Goal: Information Seeking & Learning: Learn about a topic

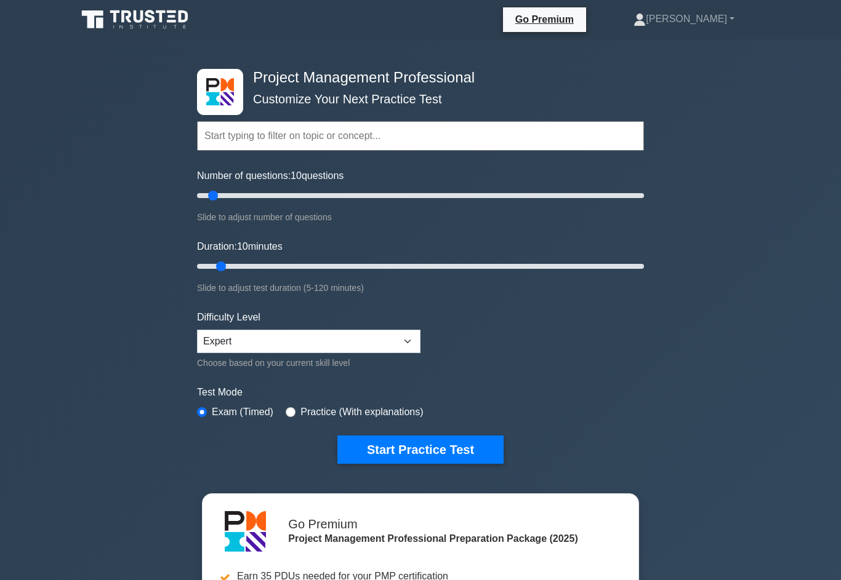
click at [703, 9] on link "[PERSON_NAME]" at bounding box center [684, 19] width 160 height 25
click at [678, 44] on link "Profile" at bounding box center [652, 48] width 97 height 20
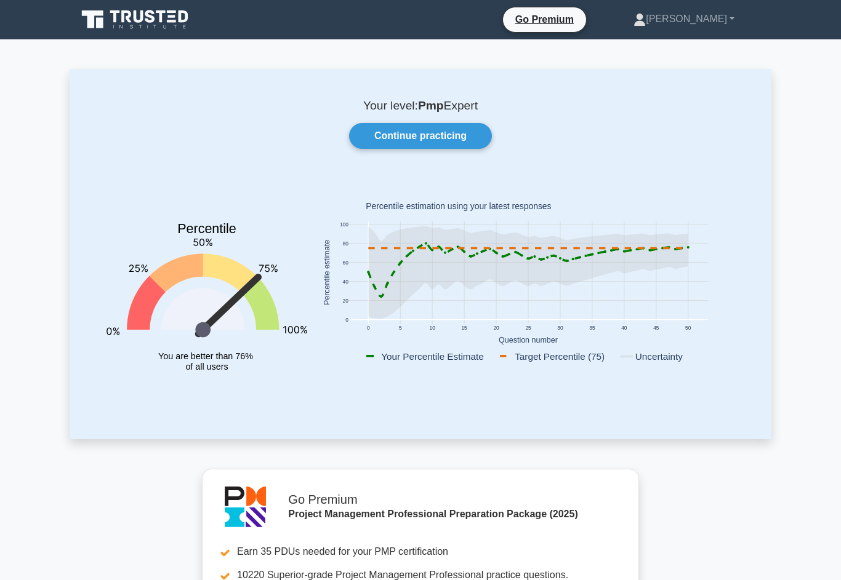
click at [435, 137] on link "Continue practicing" at bounding box center [420, 136] width 143 height 26
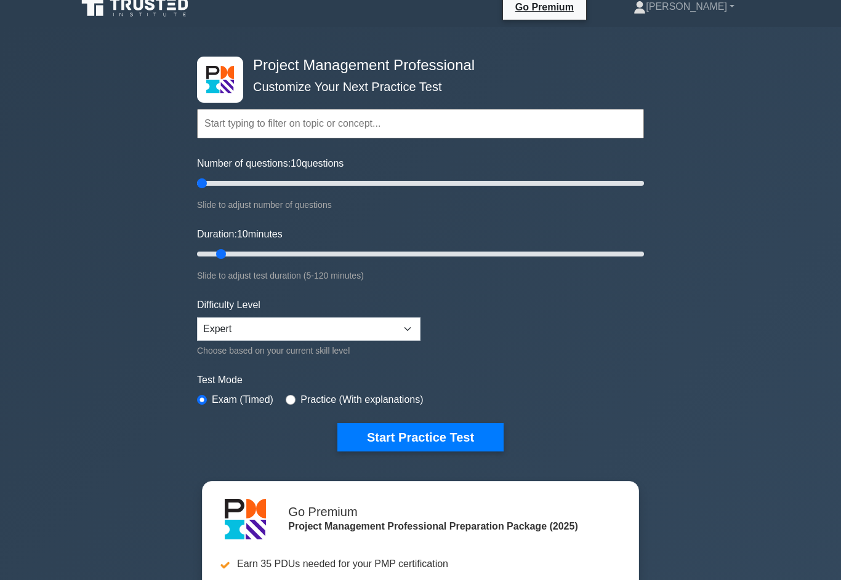
scroll to position [12, 0]
type input "5"
click at [425, 443] on button "Start Practice Test" at bounding box center [420, 437] width 166 height 28
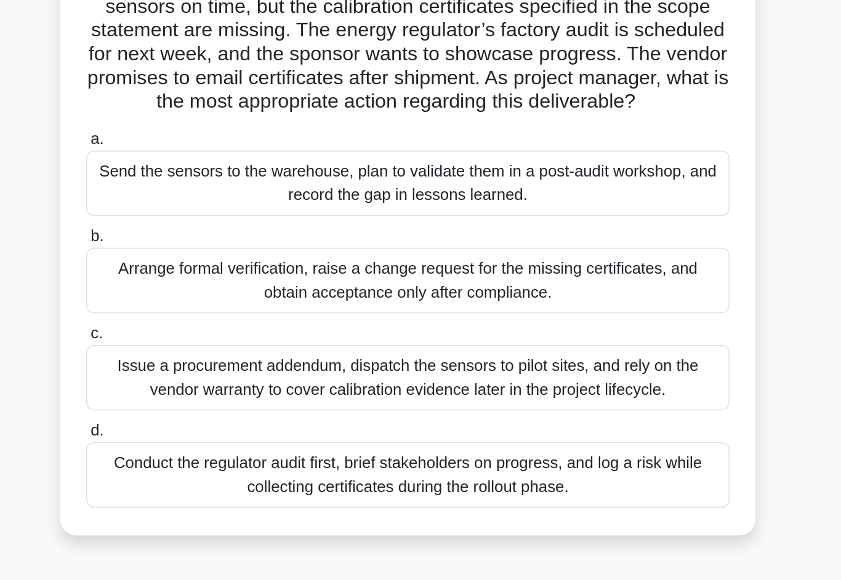
click at [350, 264] on div "Arrange formal verification, raise a change request for the missing certificate…" at bounding box center [420, 284] width 399 height 41
click at [221, 253] on input "b. Arrange formal verification, raise a change request for the missing certific…" at bounding box center [221, 257] width 0 height 8
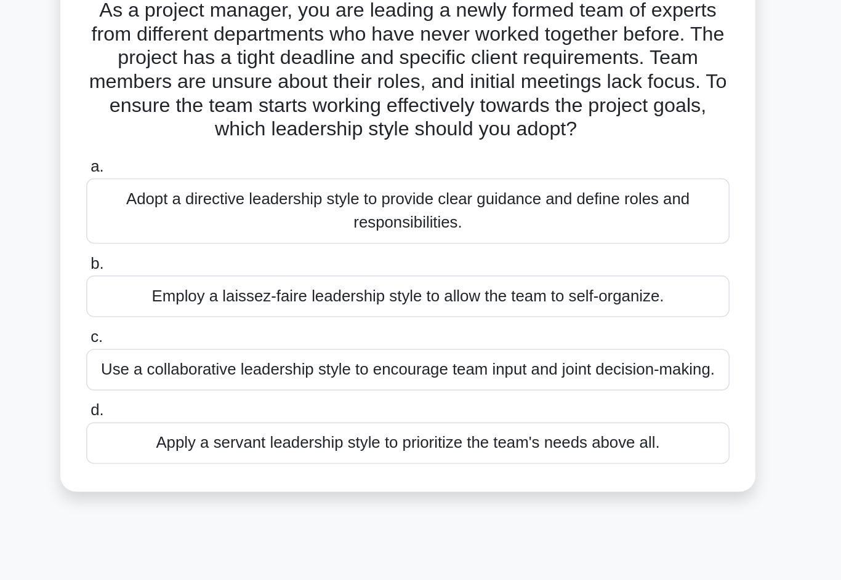
click at [269, 355] on div "Apply a servant leadership style to prioritize the team's needs above all." at bounding box center [420, 368] width 399 height 26
click at [221, 344] on input "d. Apply a servant leadership style to prioritize the team's needs above all." at bounding box center [221, 348] width 0 height 8
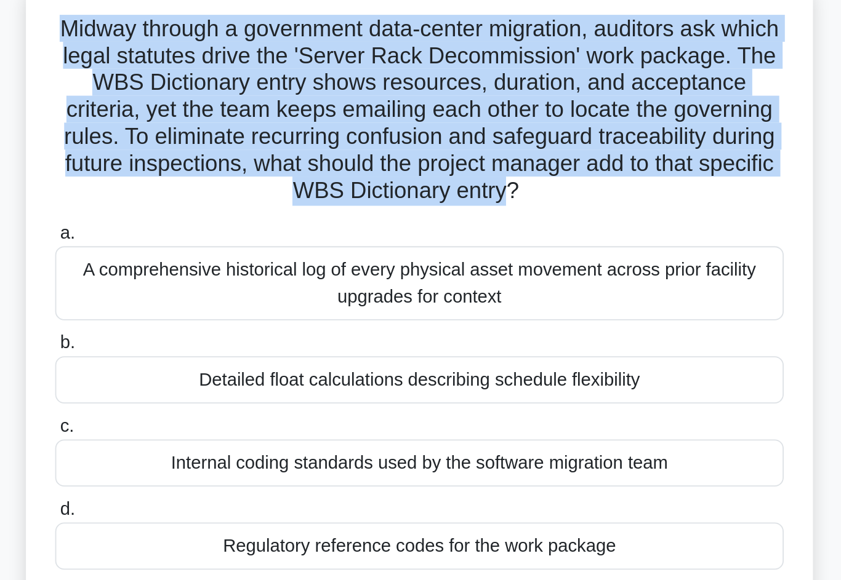
click at [221, 218] on div "A comprehensive historical log of every physical asset movement across prior fa…" at bounding box center [420, 238] width 399 height 41
click at [221, 207] on input "a. A comprehensive historical log of every physical asset movement across prior…" at bounding box center [221, 211] width 0 height 8
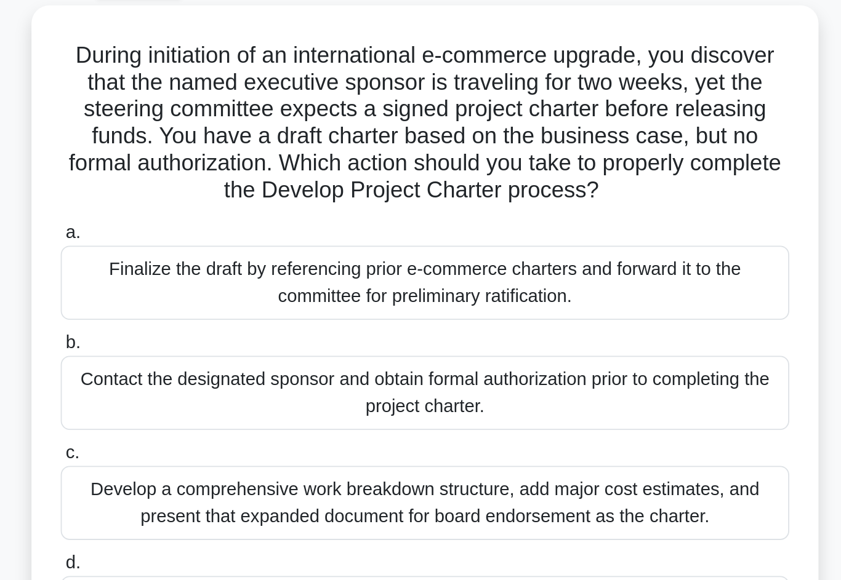
click at [221, 264] on div "Contact the designated sponsor and obtain formal authorization prior to complet…" at bounding box center [420, 284] width 399 height 41
click at [221, 253] on input "b. Contact the designated sponsor and obtain formal authorization prior to comp…" at bounding box center [221, 257] width 0 height 8
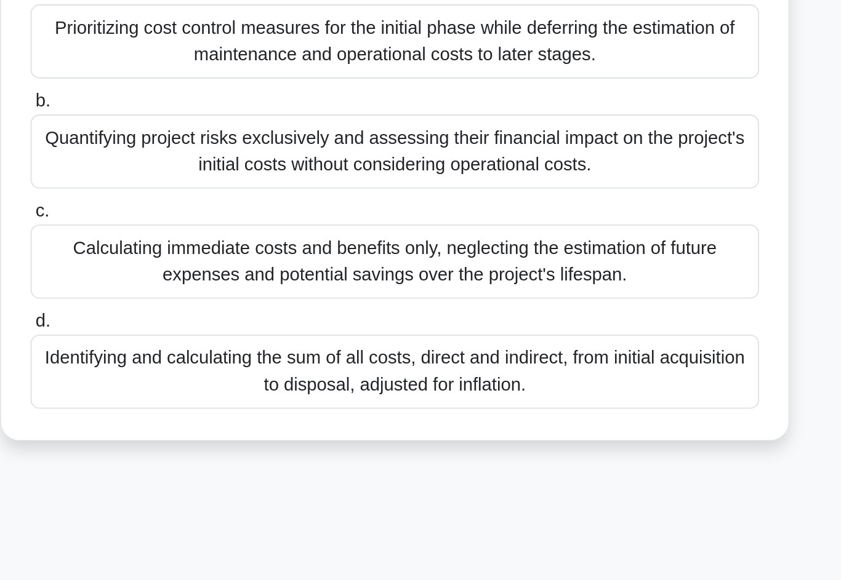
scroll to position [68, 0]
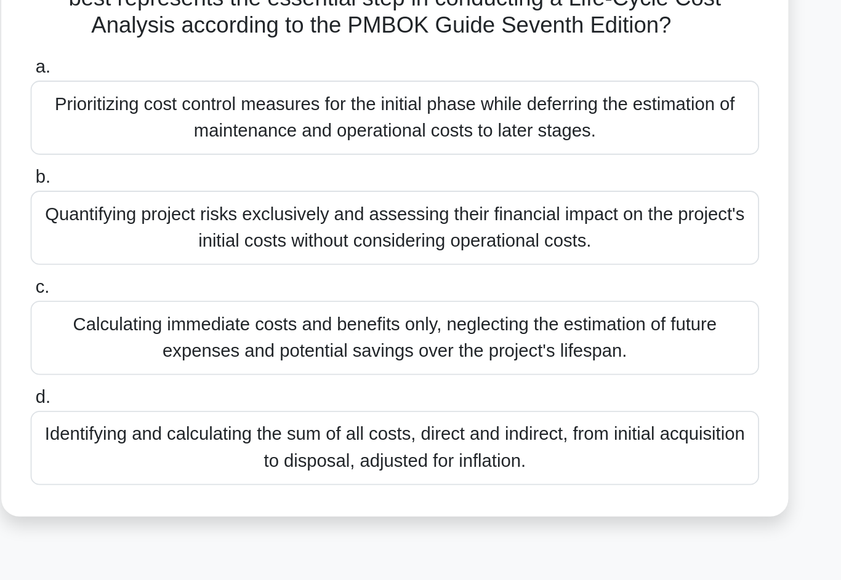
click at [221, 435] on div "Identifying and calculating the sum of all costs, direct and indirect, from ini…" at bounding box center [420, 455] width 399 height 41
click at [221, 423] on input "d. Identifying and calculating the sum of all costs, direct and indirect, from …" at bounding box center [221, 427] width 0 height 8
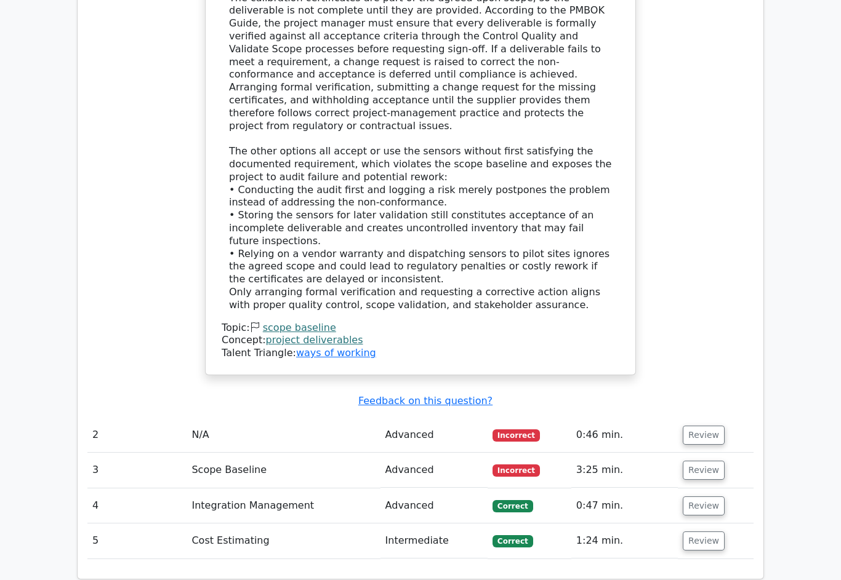
scroll to position [1419, 0]
click at [713, 461] on button "Review" at bounding box center [704, 470] width 42 height 19
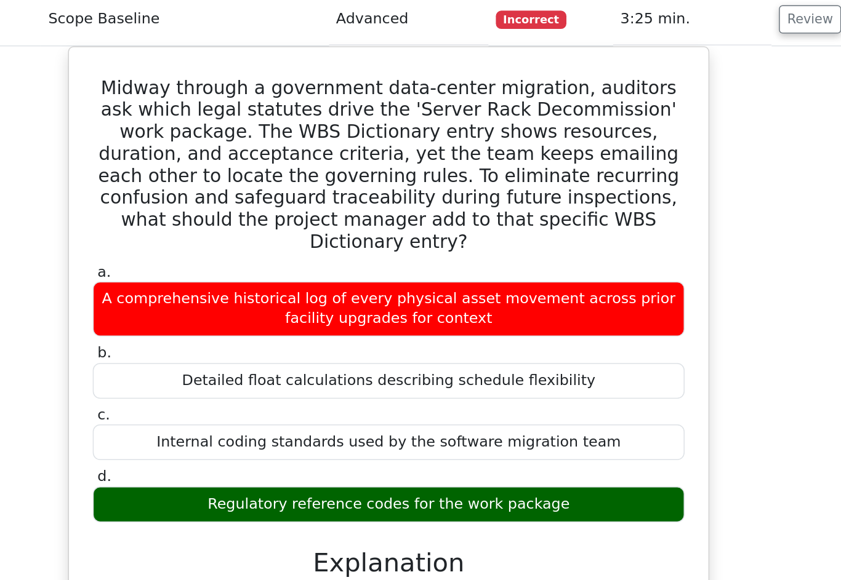
scroll to position [1707, 0]
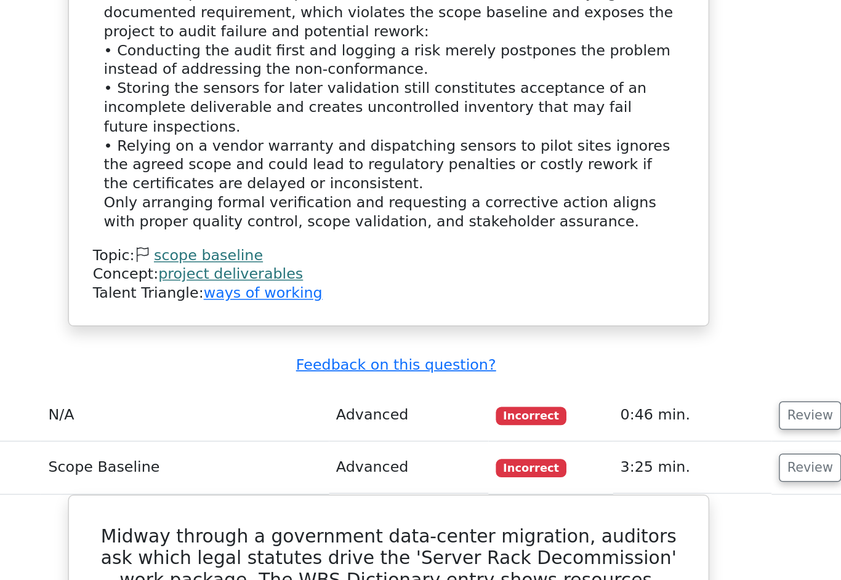
click at [683, 270] on button "Review" at bounding box center [704, 279] width 42 height 19
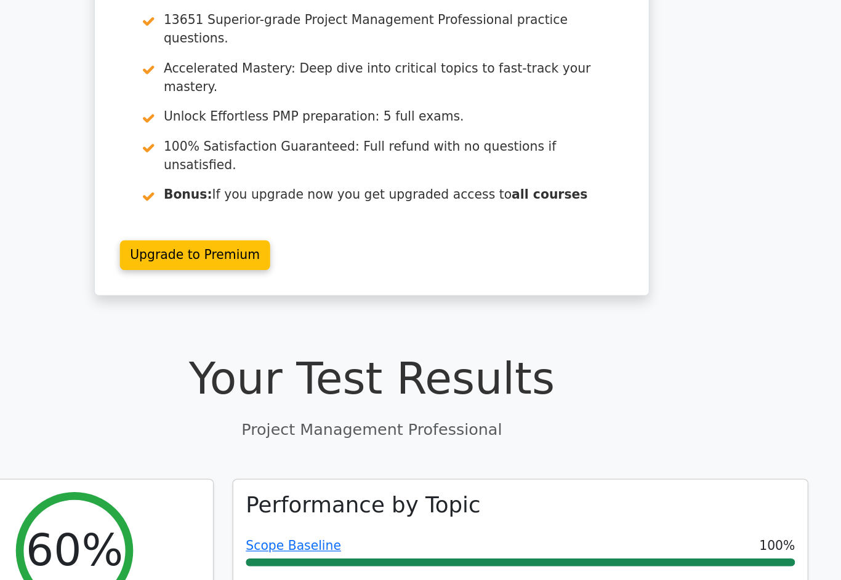
scroll to position [0, 0]
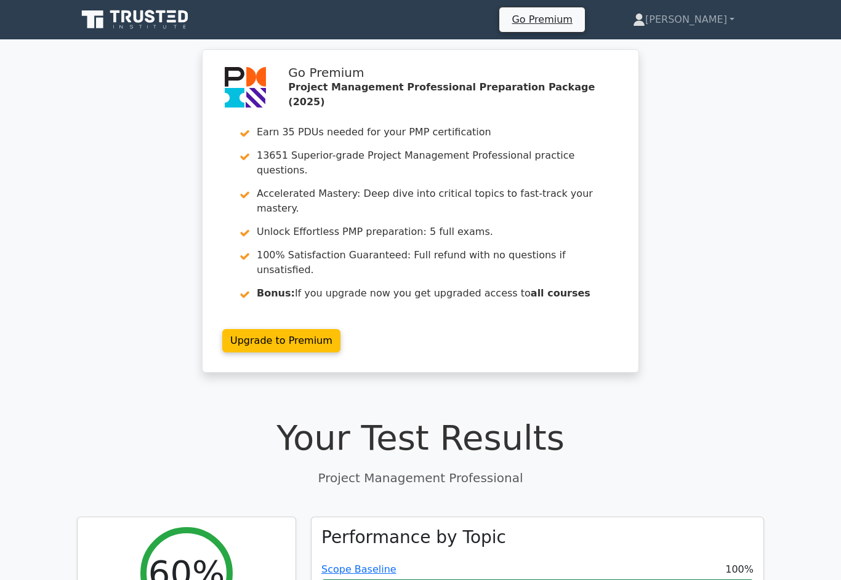
click at [703, 18] on link "[PERSON_NAME]" at bounding box center [683, 19] width 161 height 25
click at [682, 42] on link "Profile" at bounding box center [652, 49] width 97 height 20
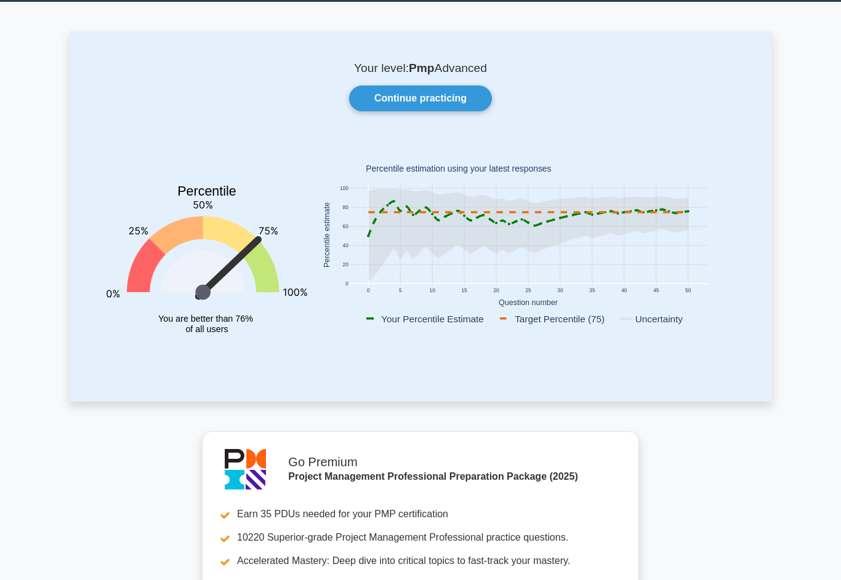
scroll to position [37, 0]
click at [425, 87] on link "Continue practicing" at bounding box center [420, 99] width 143 height 26
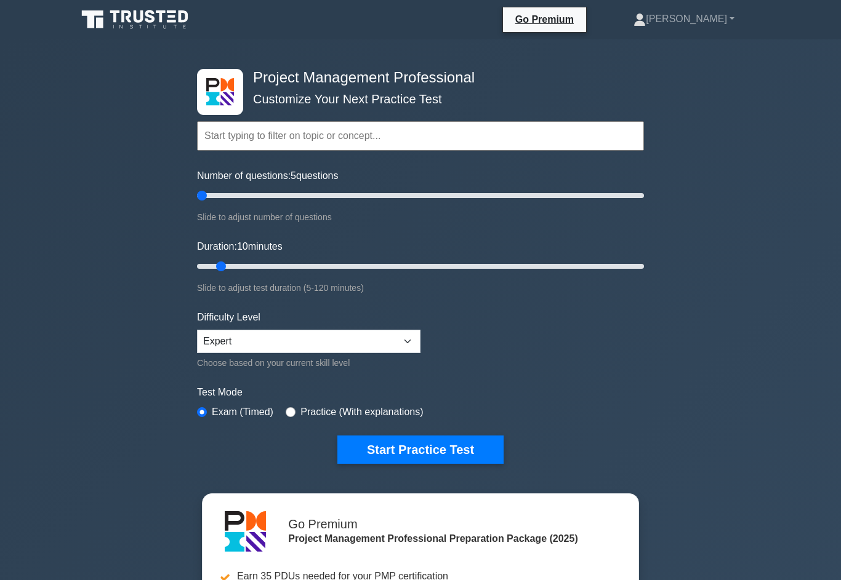
type input "5"
click at [466, 447] on button "Start Practice Test" at bounding box center [420, 450] width 166 height 28
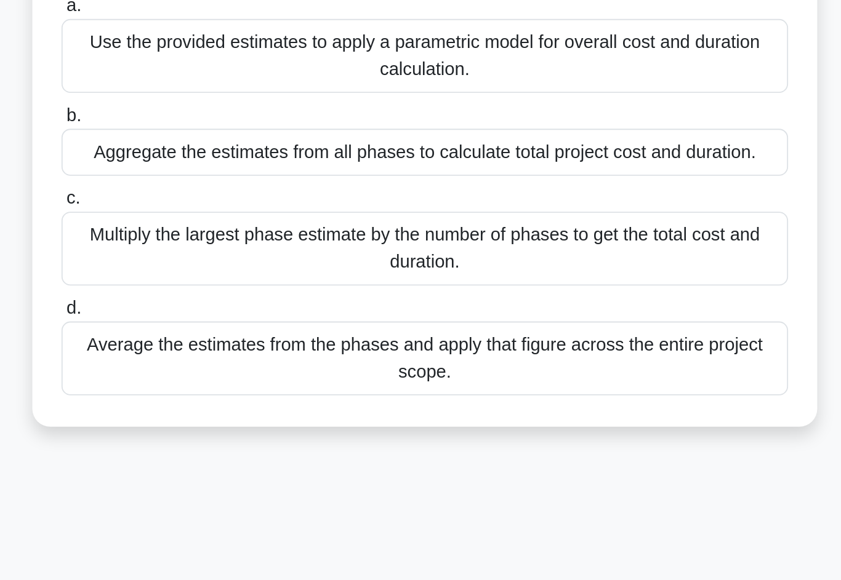
click at [399, 264] on div "Aggregate the estimates from all phases to calculate total project cost and dur…" at bounding box center [420, 277] width 399 height 26
click at [221, 253] on input "b. Aggregate the estimates from all phases to calculate total project cost and …" at bounding box center [221, 257] width 0 height 8
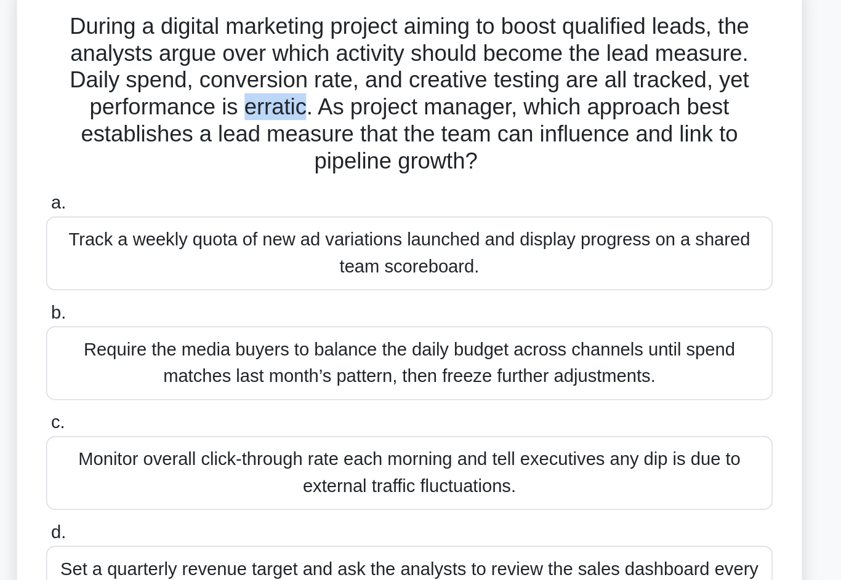
click at [221, 324] on div "Monitor overall click-through rate each morning and tell executives any dip is …" at bounding box center [420, 344] width 399 height 41
click at [221, 313] on input "c. Monitor overall click-through rate each morning and tell executives any dip …" at bounding box center [221, 317] width 0 height 8
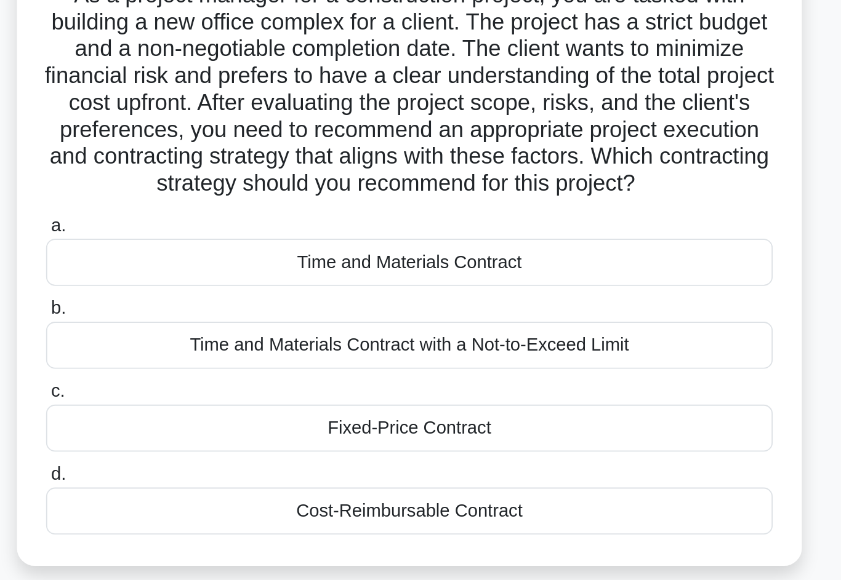
click at [221, 324] on div "Fixed-Price Contract" at bounding box center [420, 337] width 399 height 26
click at [221, 313] on input "c. Fixed-Price Contract" at bounding box center [221, 317] width 0 height 8
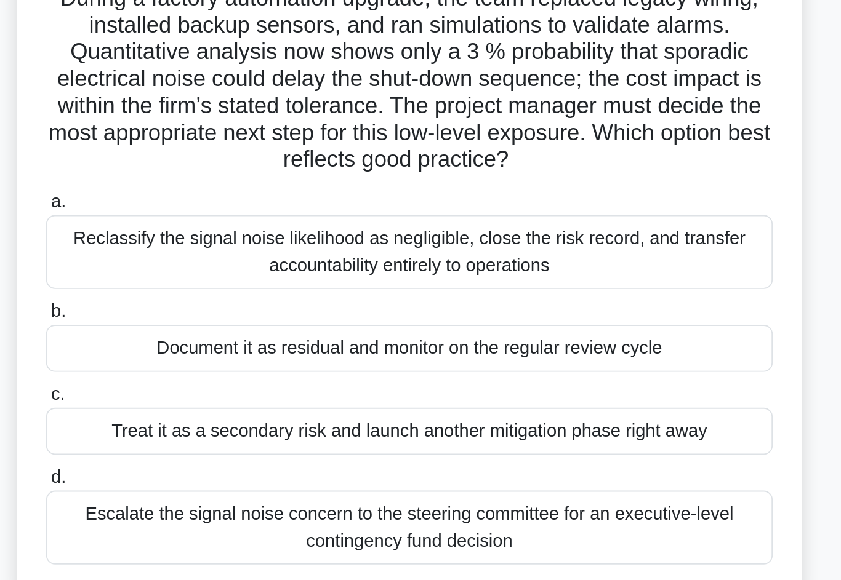
click at [345, 218] on div "Reclassify the signal noise likelihood as negligible, close the risk record, an…" at bounding box center [420, 238] width 399 height 41
click at [221, 207] on input "a. Reclassify the signal noise likelihood as negligible, close the risk record,…" at bounding box center [221, 211] width 0 height 8
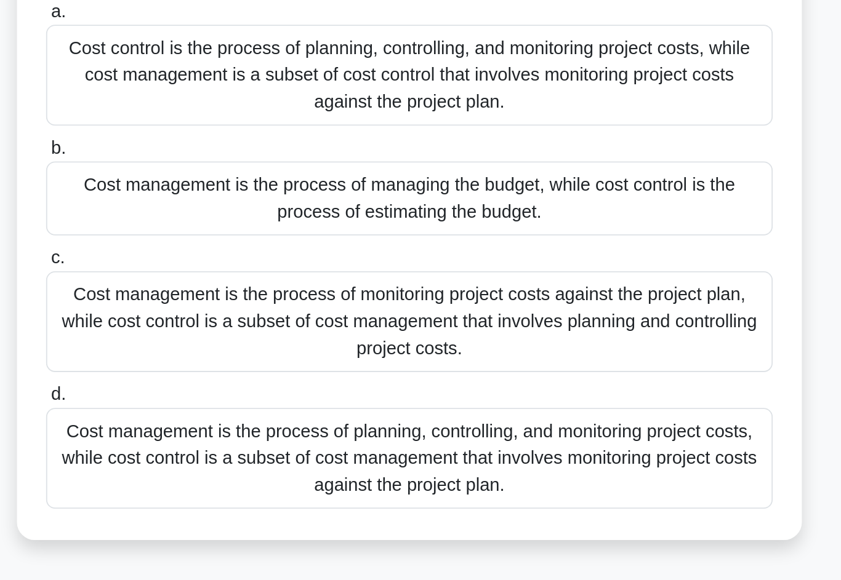
click at [221, 340] on div "Cost management is the process of planning, controlling, and monitoring project…" at bounding box center [420, 367] width 399 height 55
click at [221, 329] on input "d. Cost management is the process of planning, controlling, and monitoring proj…" at bounding box center [221, 333] width 0 height 8
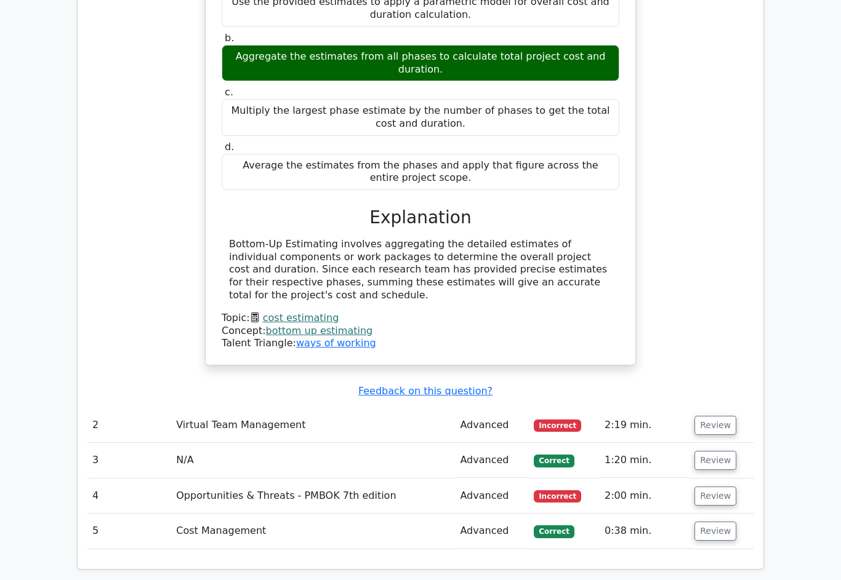
scroll to position [1159, 0]
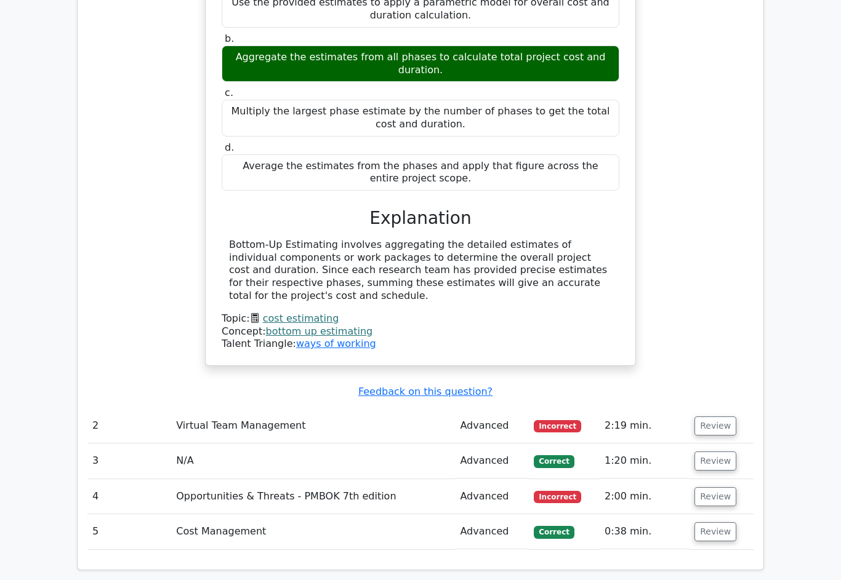
click at [718, 417] on button "Review" at bounding box center [715, 426] width 42 height 19
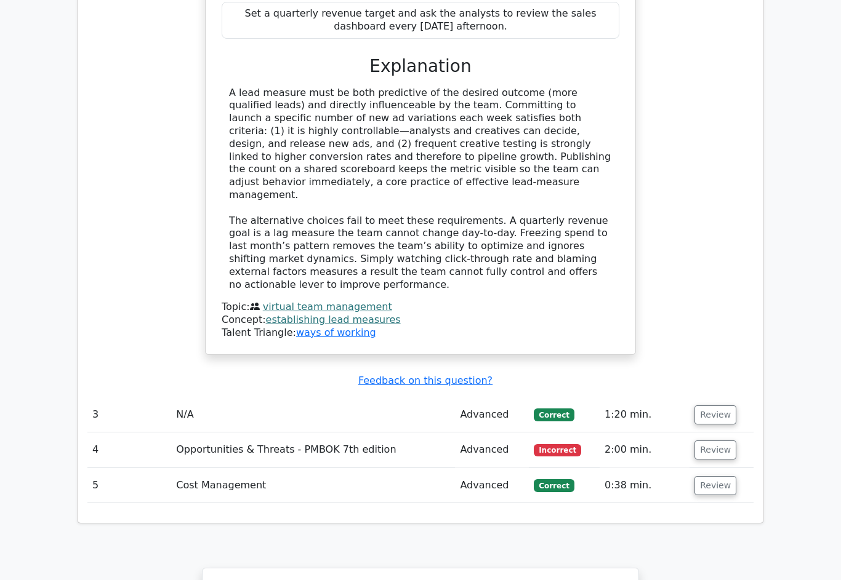
scroll to position [2001, 0]
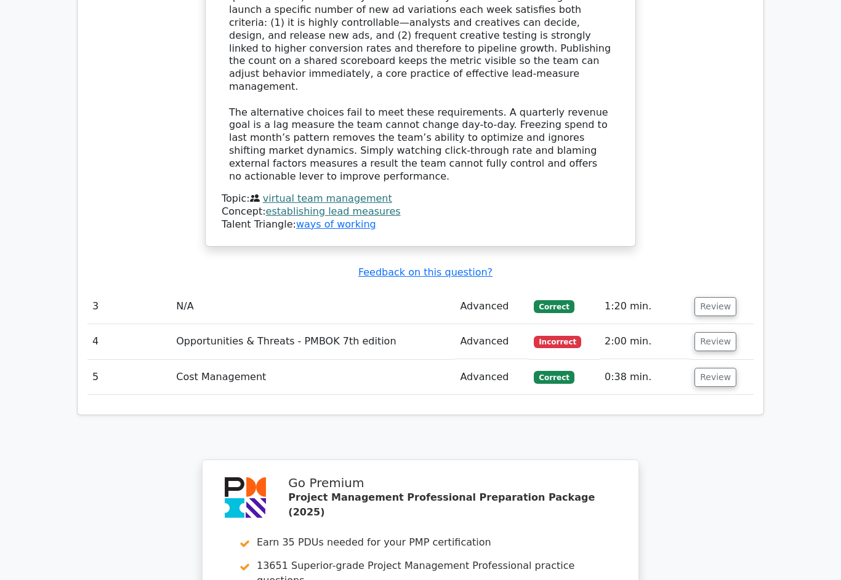
click at [718, 332] on button "Review" at bounding box center [715, 341] width 42 height 19
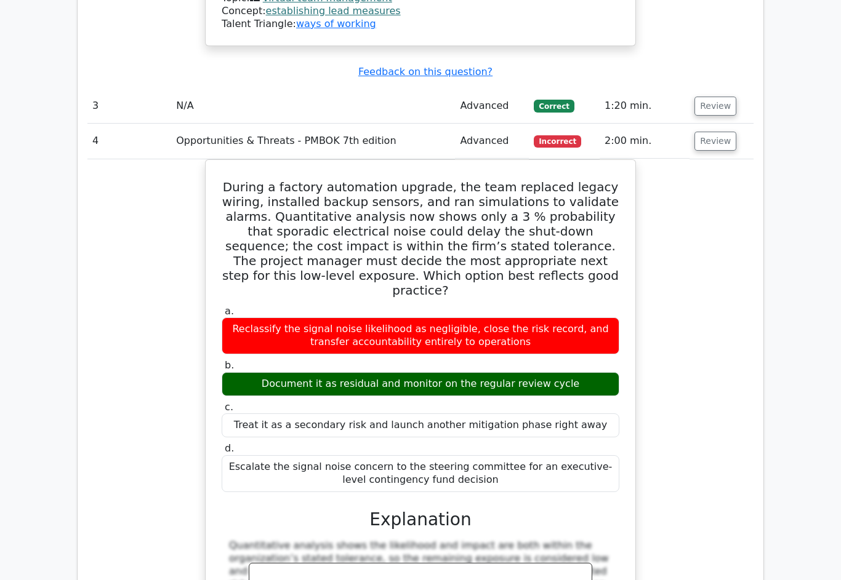
scroll to position [2202, 0]
